Goal: Task Accomplishment & Management: Manage account settings

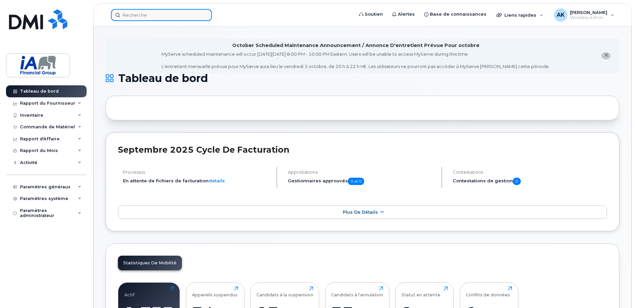
click at [149, 11] on input at bounding box center [161, 15] width 101 height 12
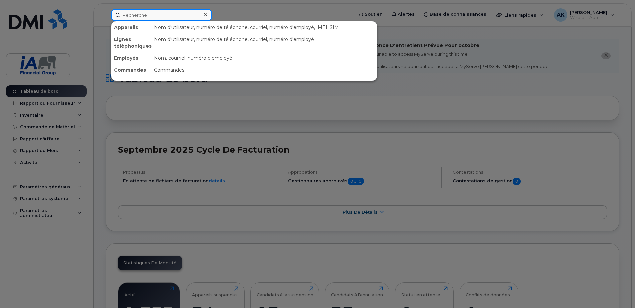
click at [155, 14] on input at bounding box center [161, 15] width 101 height 12
paste input "204218636"
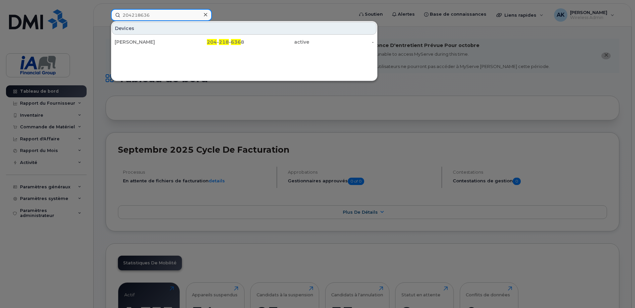
type input "204218636"
click at [497, 96] on div at bounding box center [317, 154] width 635 height 308
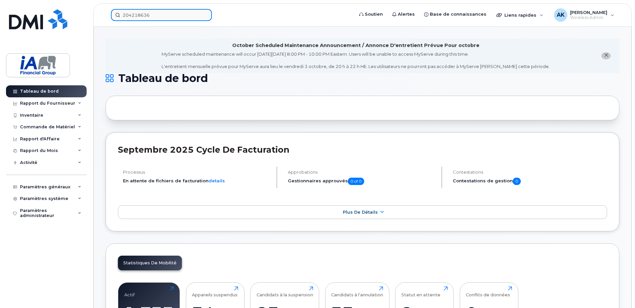
click at [148, 19] on input "204218636" at bounding box center [161, 15] width 101 height 12
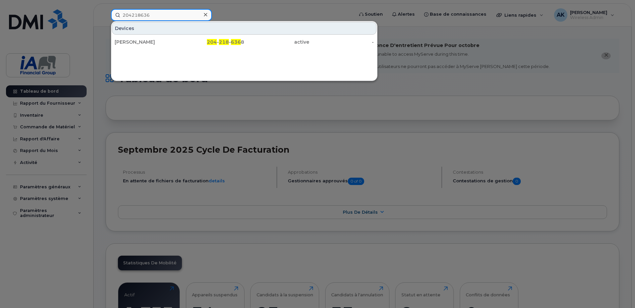
drag, startPoint x: 165, startPoint y: 14, endPoint x: 95, endPoint y: 15, distance: 70.0
click at [106, 15] on div "204218636 Devices Michael Hardy 204 - 218 - 636 8 active -" at bounding box center [230, 15] width 249 height 12
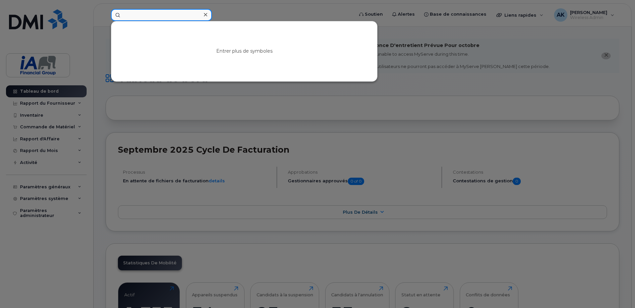
click at [179, 19] on input at bounding box center [161, 15] width 101 height 12
paste input "Sarah Visser"
drag, startPoint x: 180, startPoint y: 17, endPoint x: 80, endPoint y: 19, distance: 99.7
click at [106, 19] on div "Sarah Visser Rien ici" at bounding box center [230, 15] width 249 height 12
paste input "Madison Maitland"
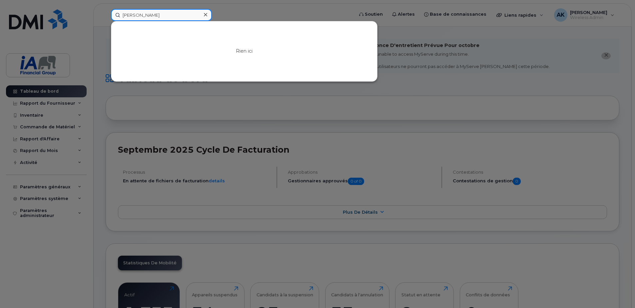
type input "Madison Maitland"
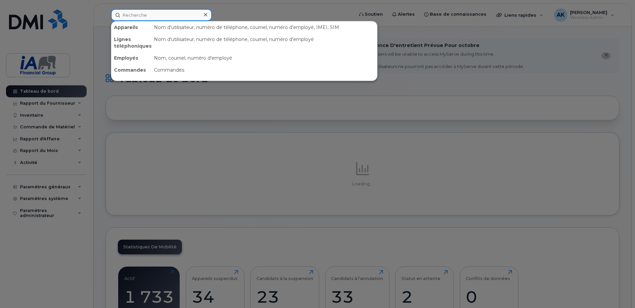
click at [137, 16] on input at bounding box center [161, 15] width 101 height 12
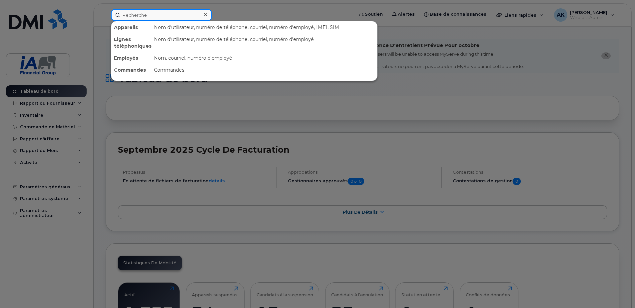
click at [165, 10] on input at bounding box center [161, 15] width 101 height 12
paste input "[PERSON_NAME]"
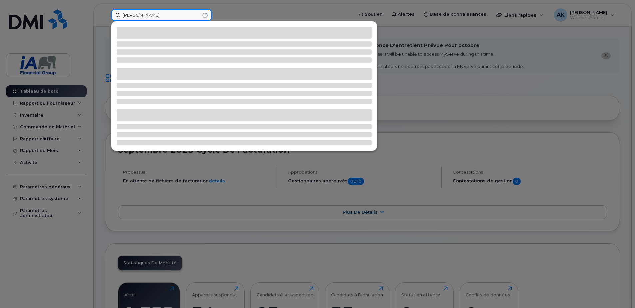
type input "[PERSON_NAME]"
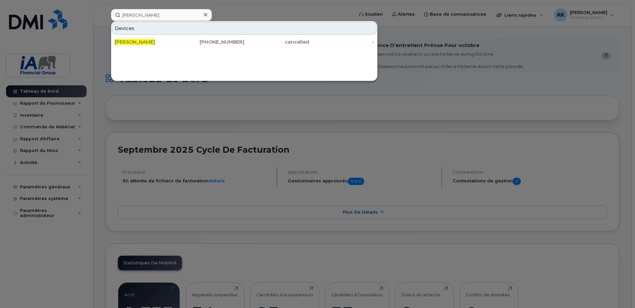
click at [206, 14] on icon at bounding box center [205, 14] width 3 height 3
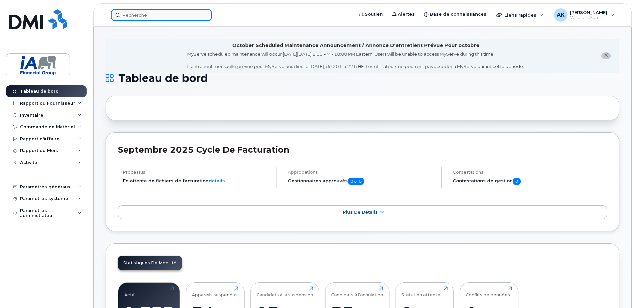
click at [161, 16] on input at bounding box center [161, 15] width 101 height 12
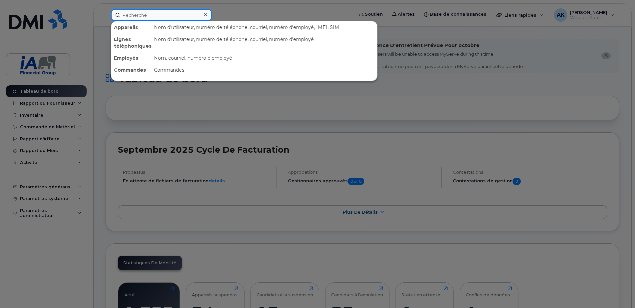
paste input "[PERSON_NAME]"
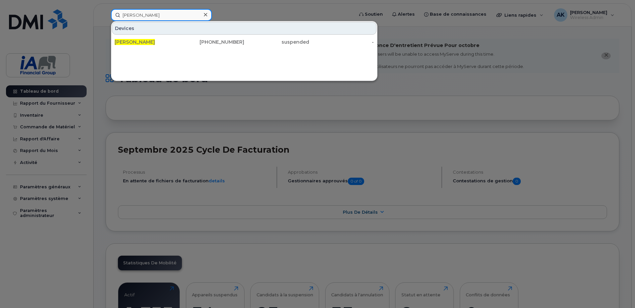
type input "[PERSON_NAME]"
drag, startPoint x: 208, startPoint y: 14, endPoint x: 203, endPoint y: 16, distance: 5.1
click at [207, 14] on div at bounding box center [206, 15] width 10 height 10
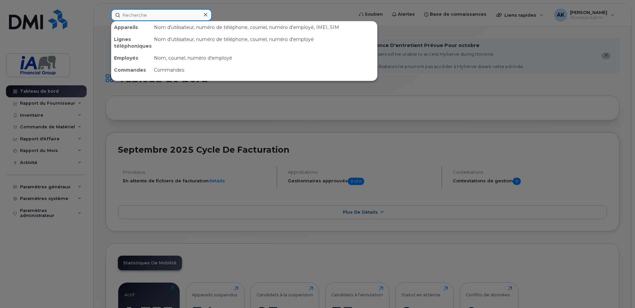
drag, startPoint x: 190, startPoint y: 16, endPoint x: 187, endPoint y: 18, distance: 3.6
click at [189, 16] on input at bounding box center [161, 15] width 101 height 12
paste input "[PERSON_NAME]"
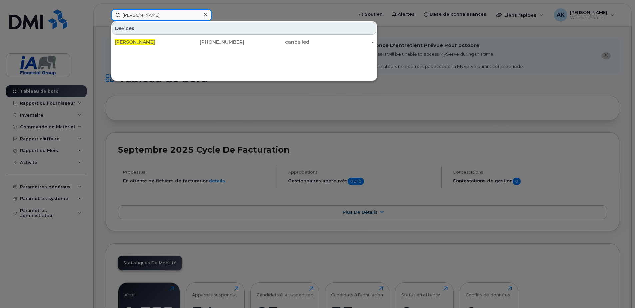
click at [170, 16] on input "[PERSON_NAME]" at bounding box center [161, 15] width 101 height 12
drag, startPoint x: 170, startPoint y: 16, endPoint x: -21, endPoint y: 17, distance: 191.3
paste input "[PERSON_NAME]"
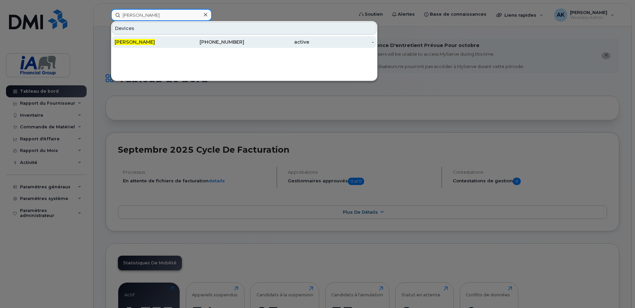
type input "[PERSON_NAME]"
click at [170, 40] on div "[PERSON_NAME]" at bounding box center [147, 42] width 65 height 7
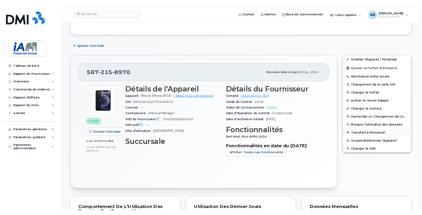
scroll to position [133, 0]
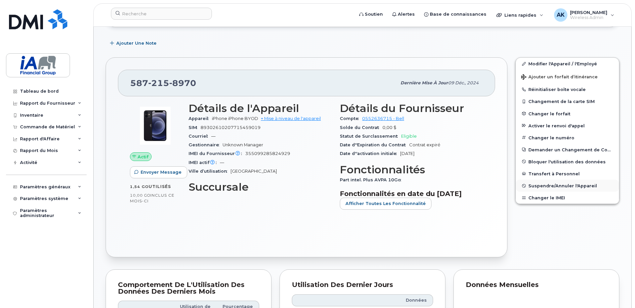
click at [574, 184] on span "Suspendre/Annuler l'Appareil" at bounding box center [563, 185] width 69 height 5
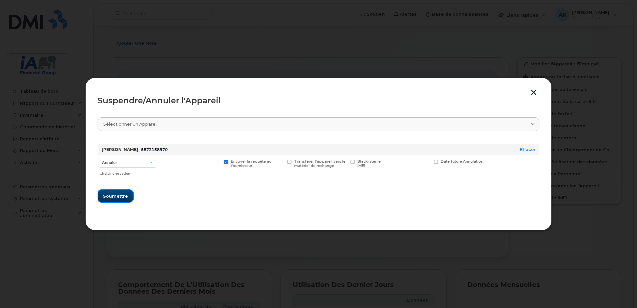
click at [99, 198] on button "Soumettre" at bounding box center [116, 196] width 36 height 12
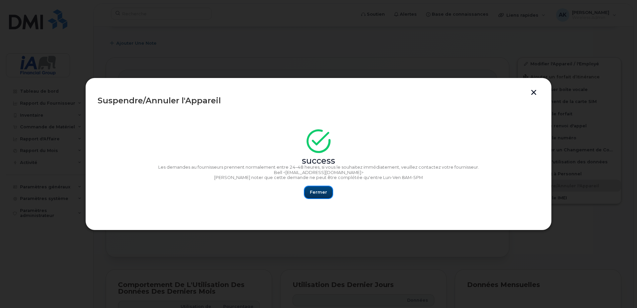
click at [315, 190] on span "Fermer" at bounding box center [318, 192] width 17 height 6
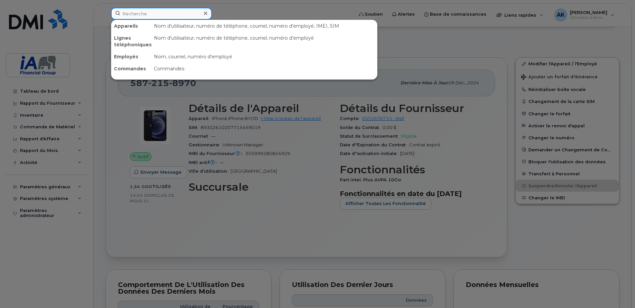
click at [143, 10] on input at bounding box center [161, 14] width 101 height 12
paste input "Nancy Scott"
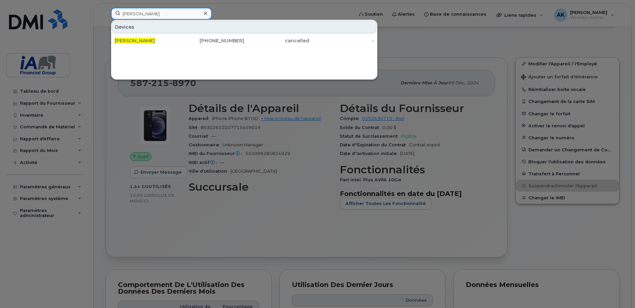
drag, startPoint x: 172, startPoint y: 13, endPoint x: 46, endPoint y: 11, distance: 126.3
click at [106, 10] on div "Nancy Scott Devices Nancy Scott 581-307-3951 cancelled -" at bounding box center [230, 15] width 249 height 15
paste input "Jean Marois"
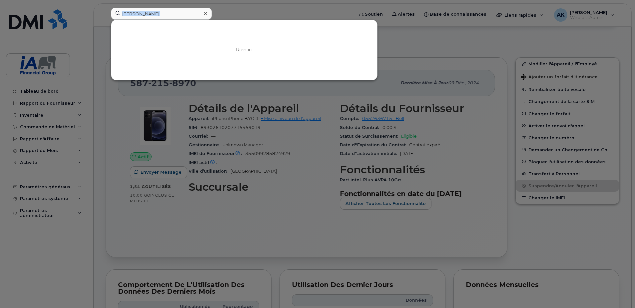
drag, startPoint x: 164, startPoint y: 20, endPoint x: 45, endPoint y: 10, distance: 119.4
click at [106, 10] on div "Jean Marois Rien ici" at bounding box center [230, 15] width 249 height 15
click at [167, 14] on input "Jean Marois" at bounding box center [161, 14] width 101 height 12
drag, startPoint x: 169, startPoint y: 14, endPoint x: 95, endPoint y: 14, distance: 74.0
click at [106, 14] on div "Jean Marois Rien ici" at bounding box center [230, 15] width 249 height 15
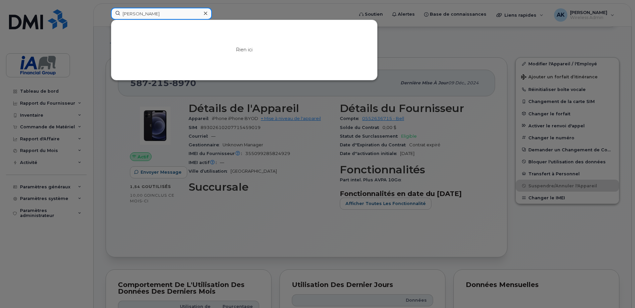
paste input "Madison Maitland"
type input "Madison Maitland"
click at [84, 234] on div at bounding box center [317, 154] width 635 height 308
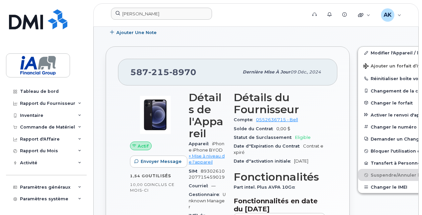
scroll to position [167, 0]
